Goal: Information Seeking & Learning: Learn about a topic

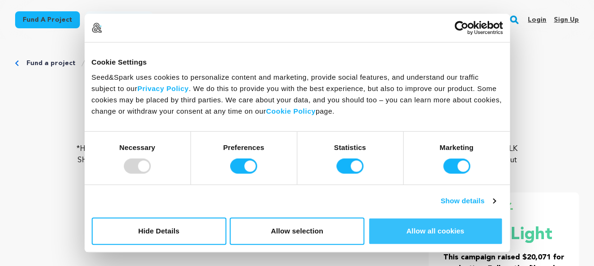
click at [422, 220] on button "Allow all cookies" at bounding box center [435, 231] width 135 height 27
click at [410, 229] on button "Allow all cookies" at bounding box center [435, 231] width 135 height 27
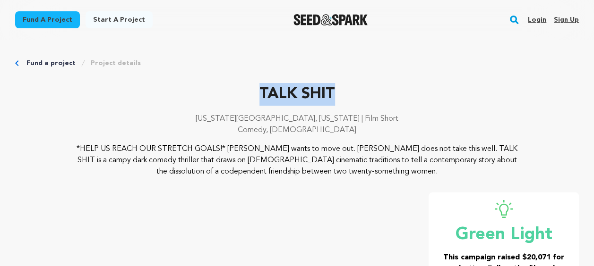
drag, startPoint x: 249, startPoint y: 96, endPoint x: 362, endPoint y: 89, distance: 112.7
click at [362, 89] on p "TALK SHIT" at bounding box center [296, 94] width 563 height 23
drag, startPoint x: 229, startPoint y: 119, endPoint x: 357, endPoint y: 126, distance: 128.2
click at [357, 126] on div "[US_STATE][GEOGRAPHIC_DATA], [US_STATE] | Film Short Comedy, [DEMOGRAPHIC_DATA]" at bounding box center [296, 128] width 563 height 30
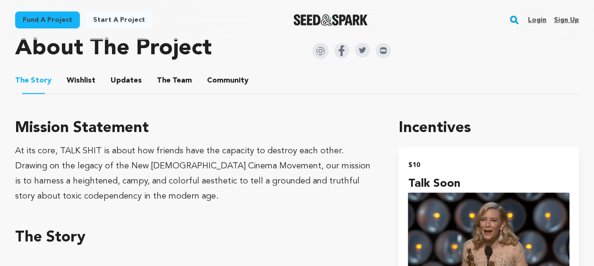
scroll to position [3318, 0]
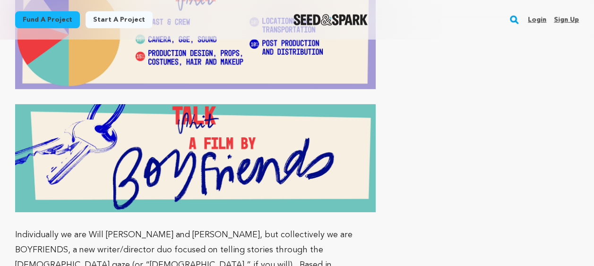
drag, startPoint x: 17, startPoint y: 115, endPoint x: 356, endPoint y: 178, distance: 344.4
copy span "Currently, we are gearing up for our shoot in mid-June. Your contributions will…"
